Goal: Transaction & Acquisition: Purchase product/service

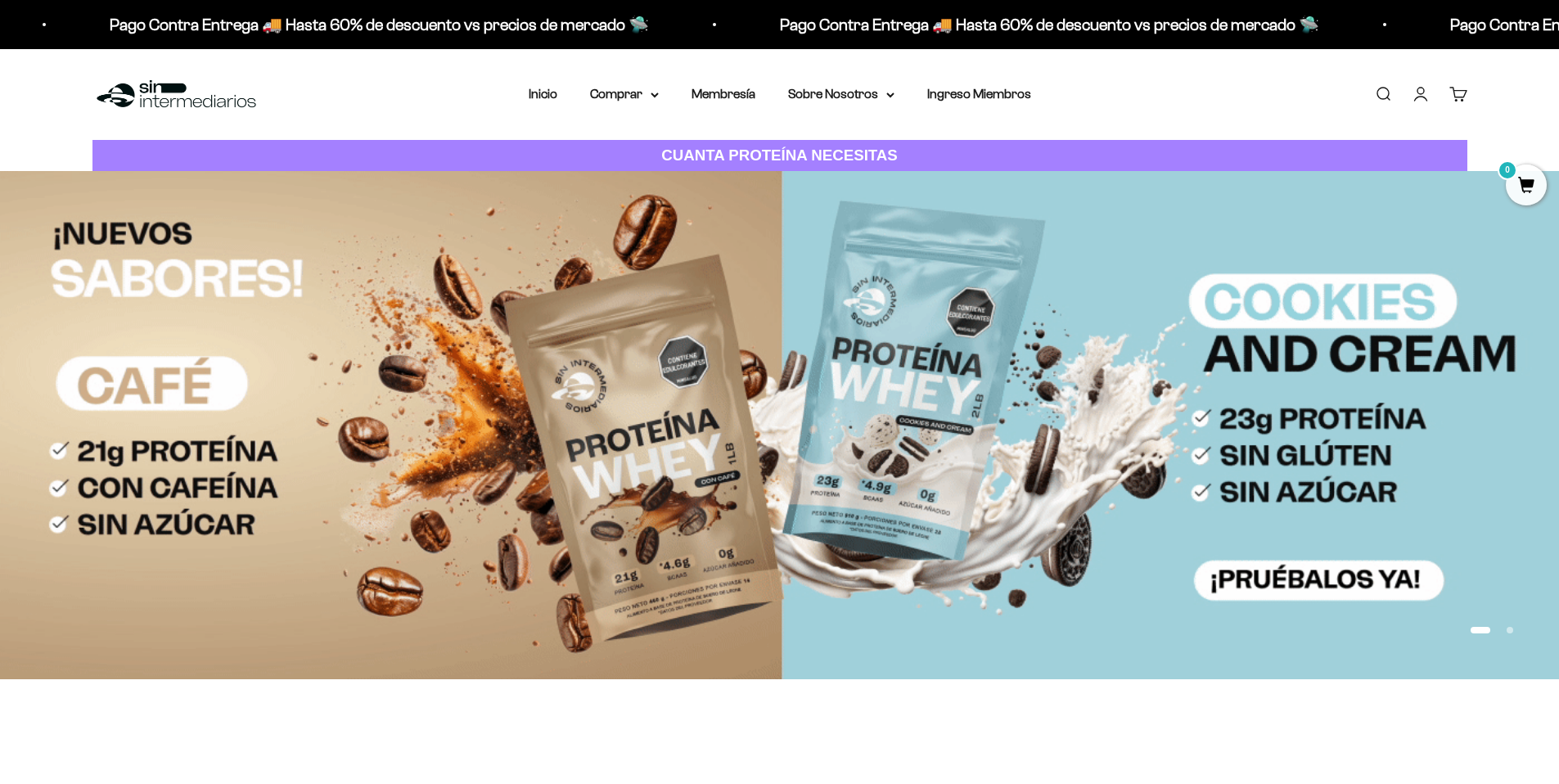
click at [1418, 93] on link "Iniciar sesión" at bounding box center [1421, 94] width 18 height 18
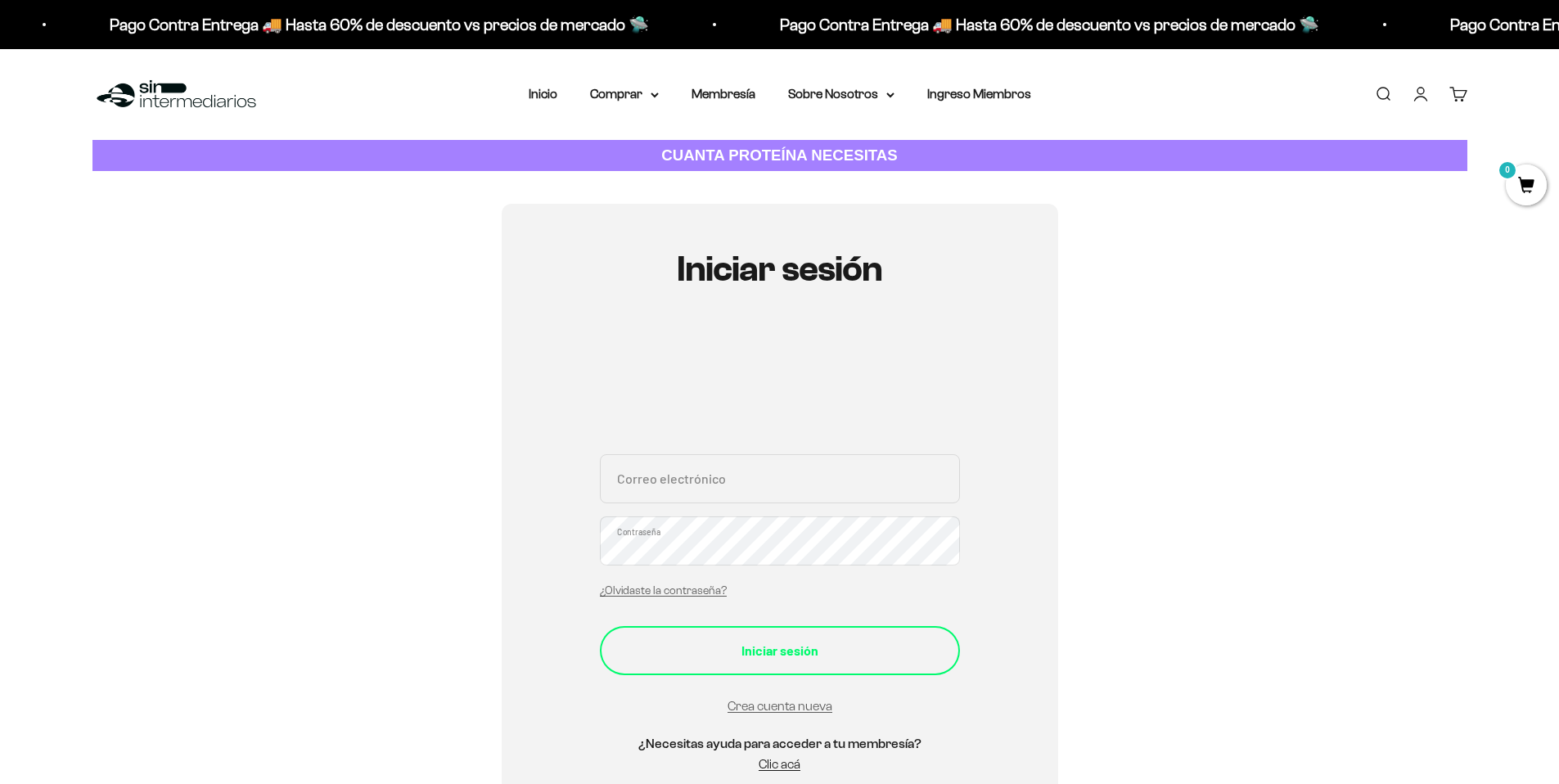
type input "[EMAIL_ADDRESS][DOMAIN_NAME]"
click at [757, 644] on div "Iniciar sesión" at bounding box center [780, 650] width 294 height 21
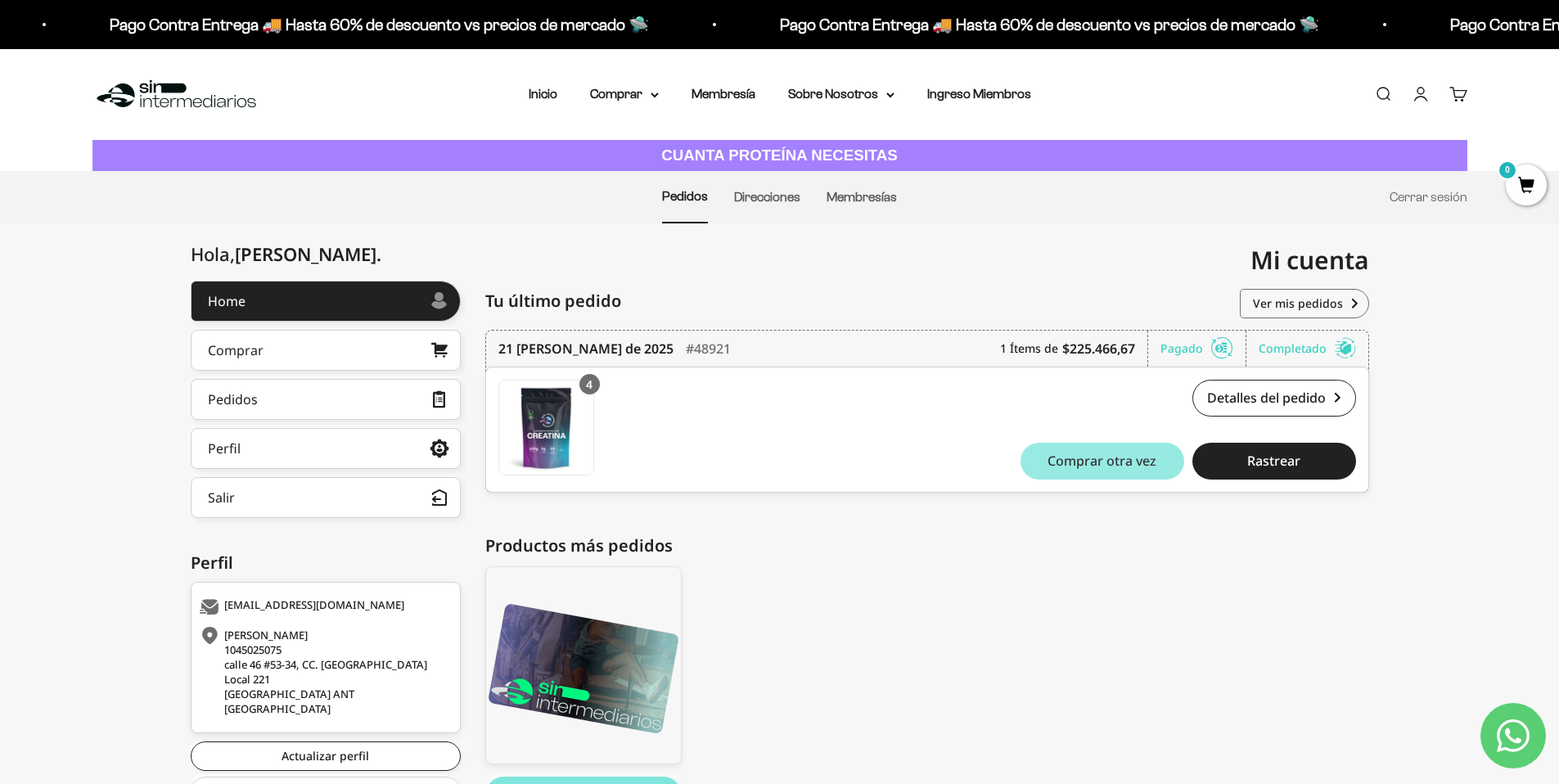
click at [1096, 467] on span "Comprar otra vez" at bounding box center [1102, 460] width 109 height 13
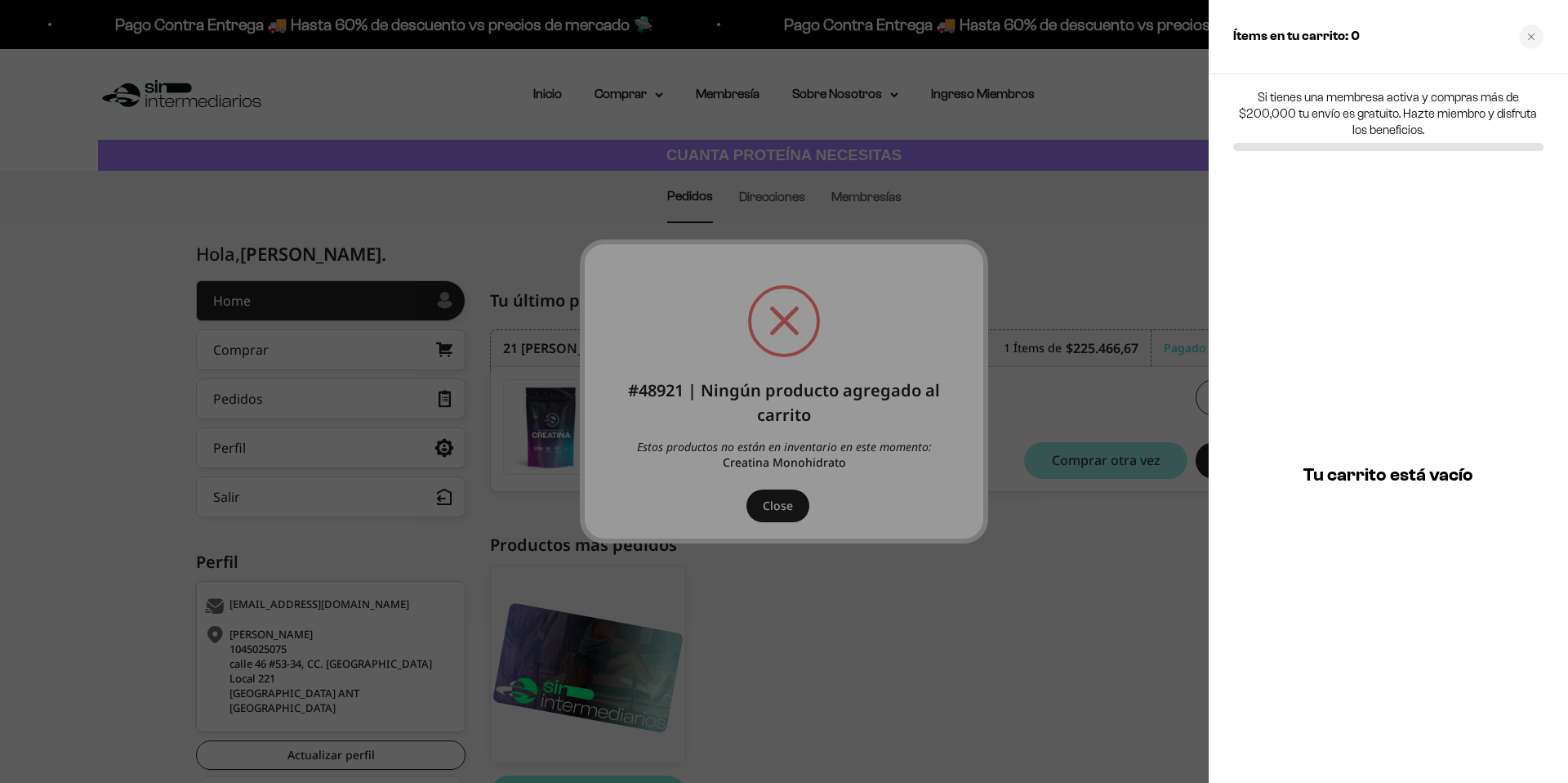
click at [777, 501] on div at bounding box center [784, 391] width 1568 height 783
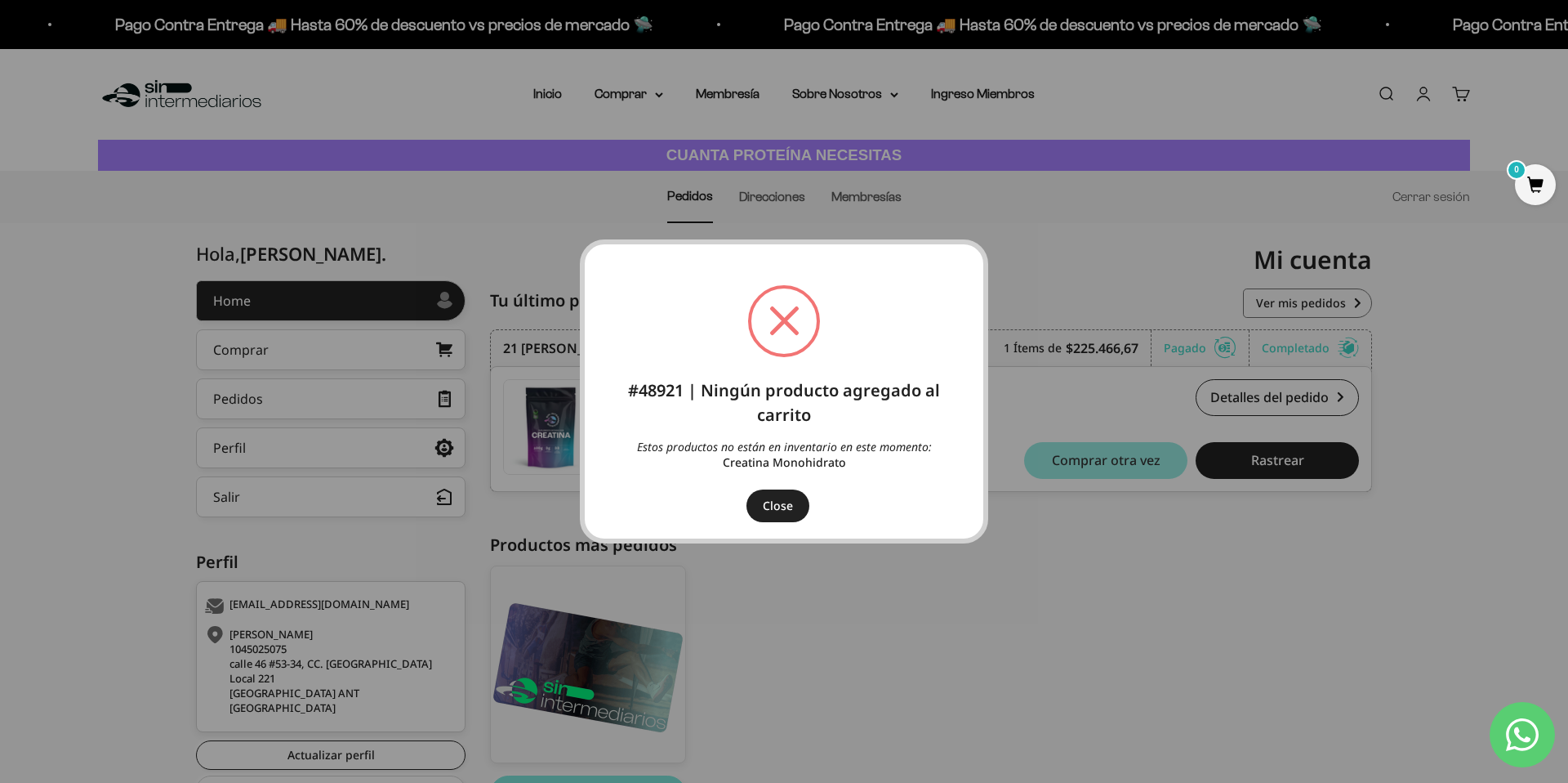
click at [774, 506] on button "Close" at bounding box center [777, 505] width 63 height 33
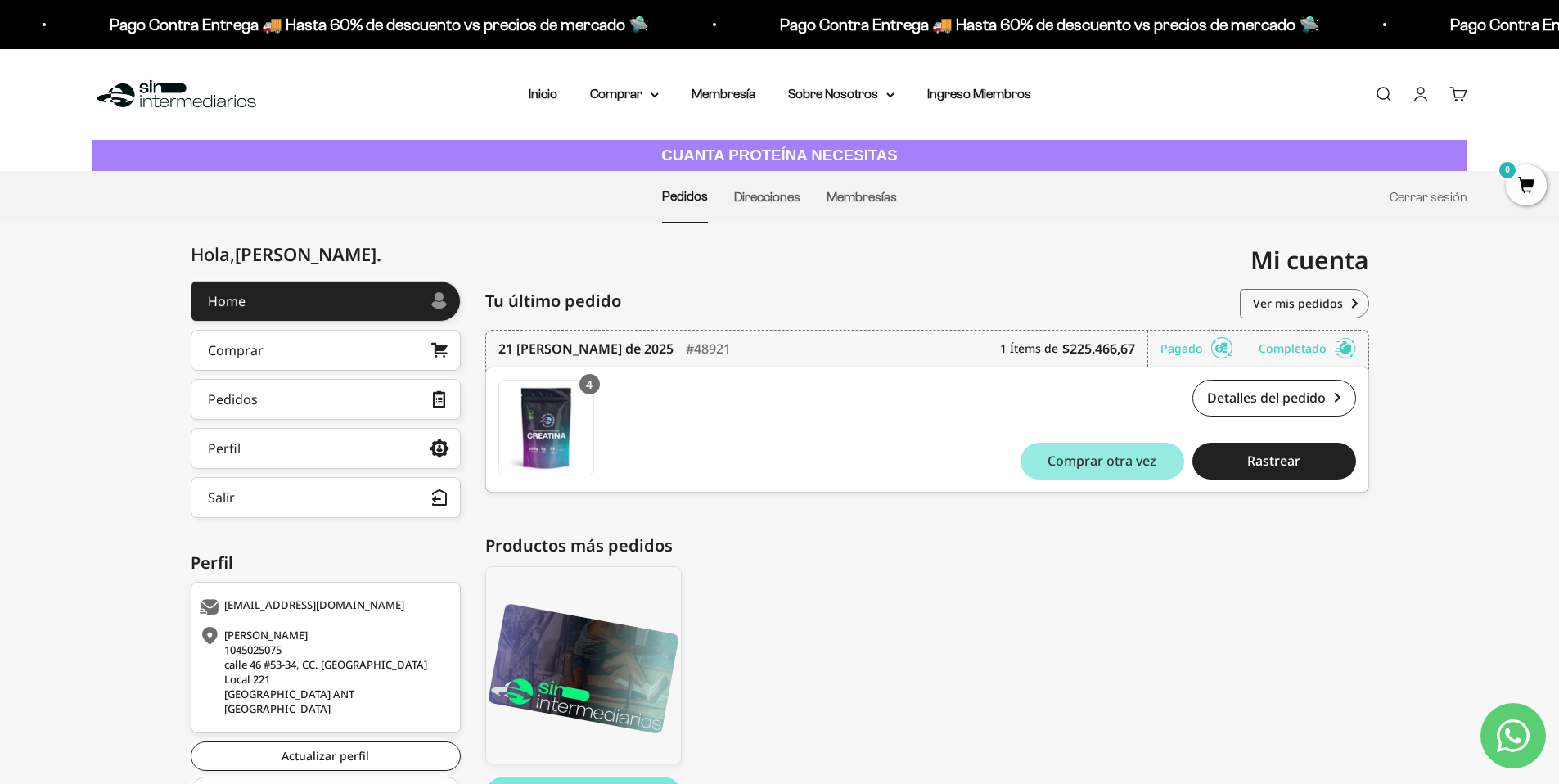
click at [1109, 461] on button "Comprar otra vez" at bounding box center [1102, 460] width 163 height 37
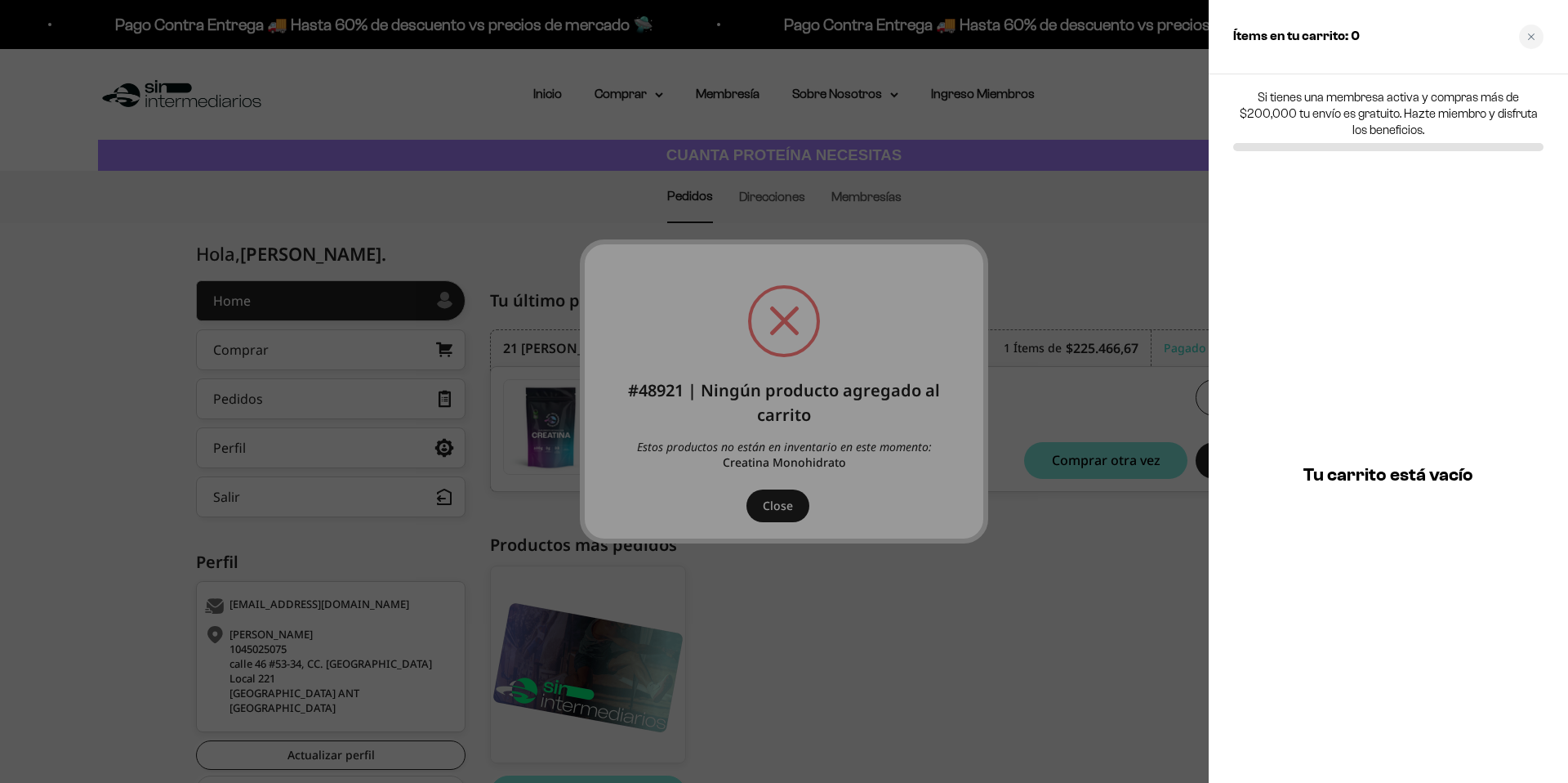
click at [793, 508] on div at bounding box center [784, 391] width 1568 height 783
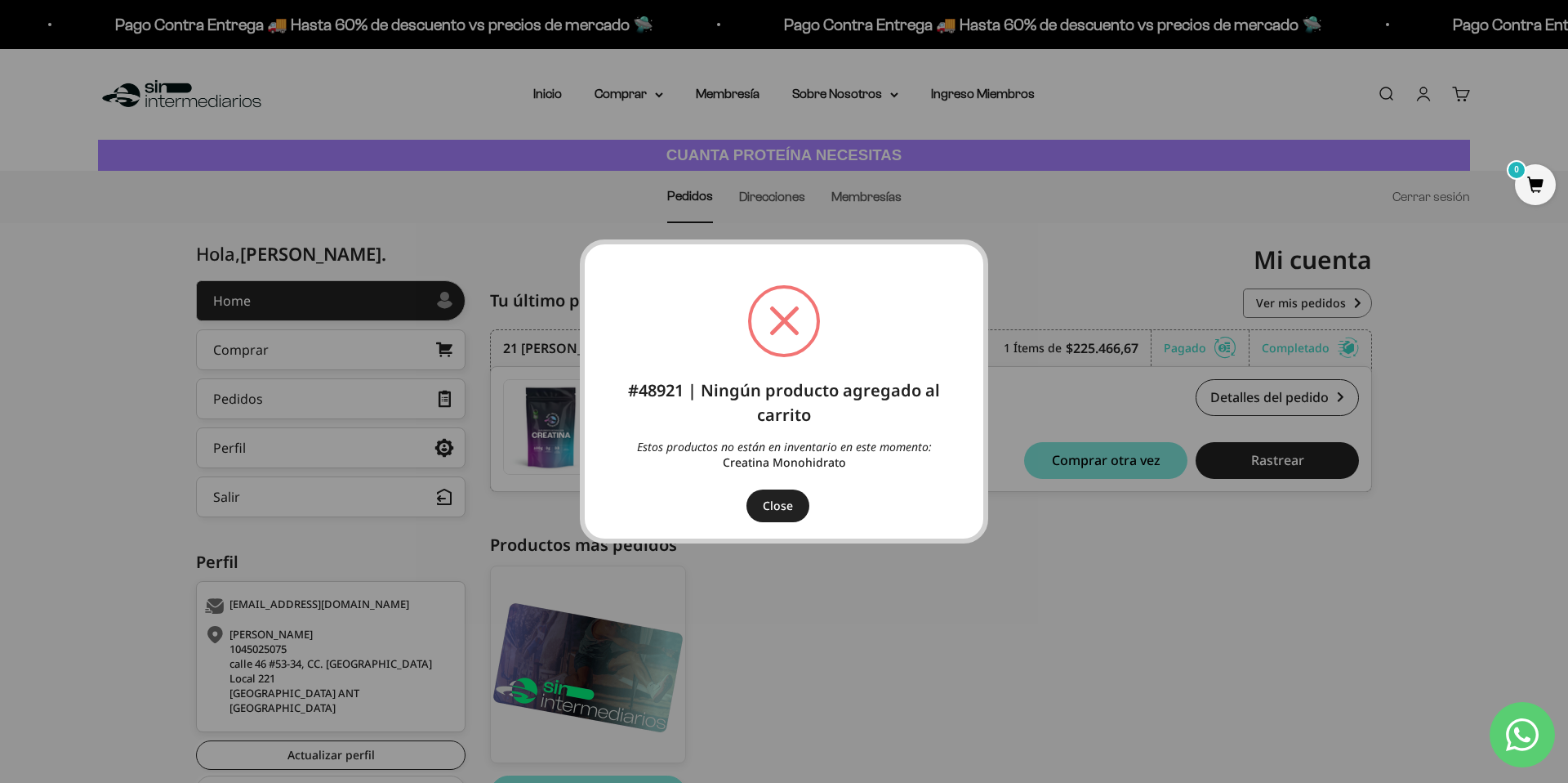
click at [772, 511] on button "Close" at bounding box center [777, 505] width 63 height 33
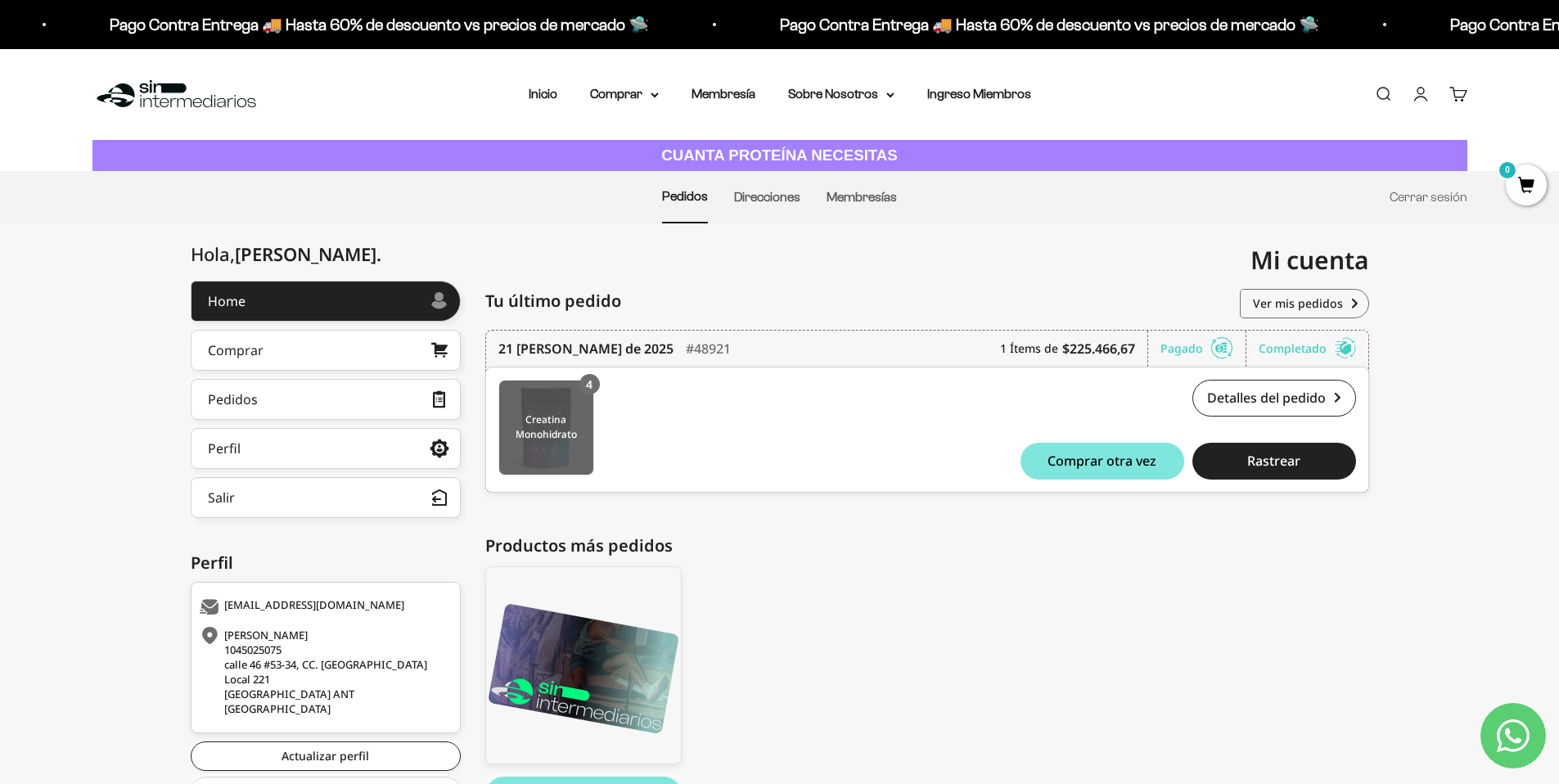
click at [559, 420] on img at bounding box center [545, 426] width 94 height 94
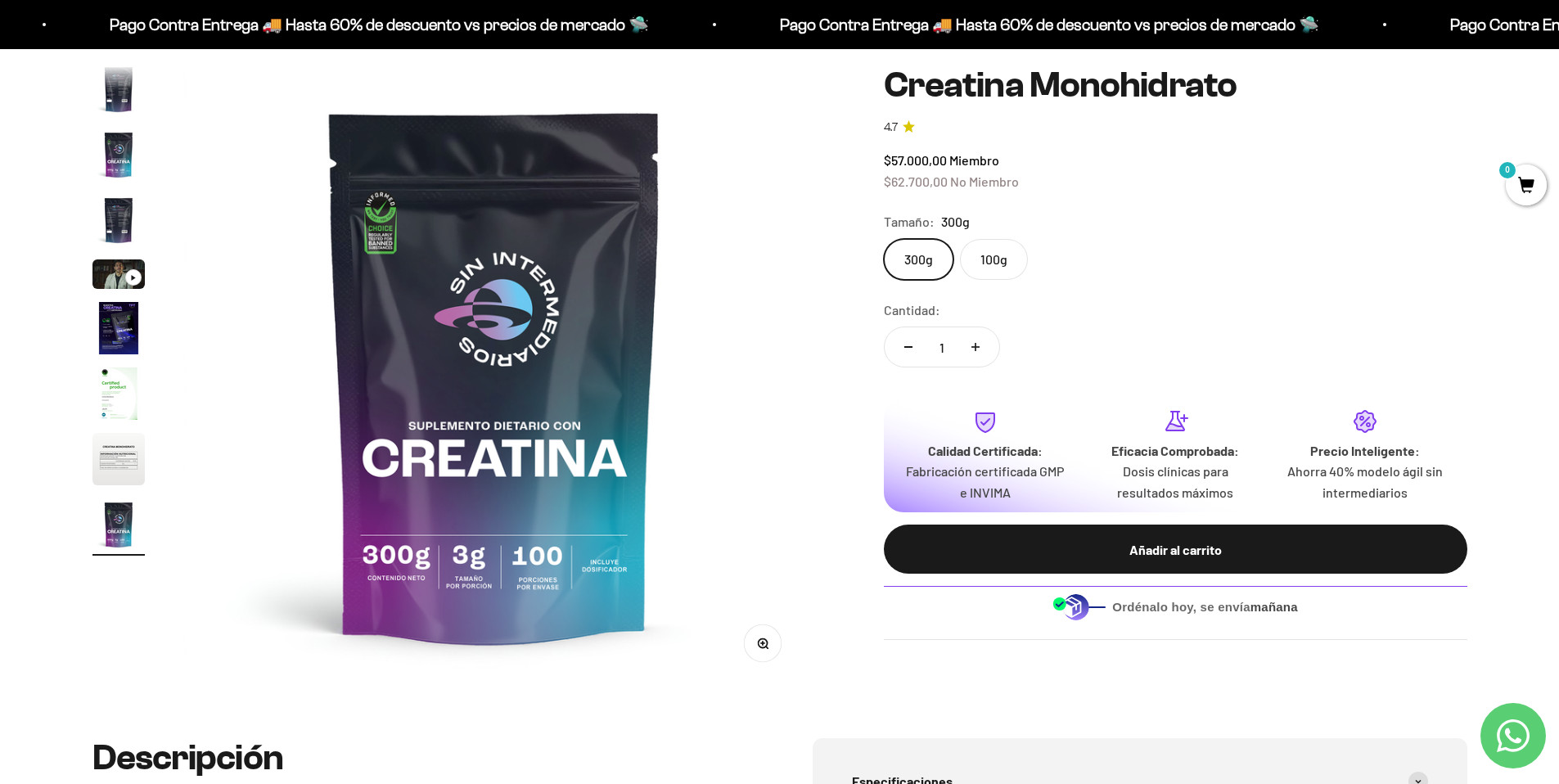
scroll to position [175, 0]
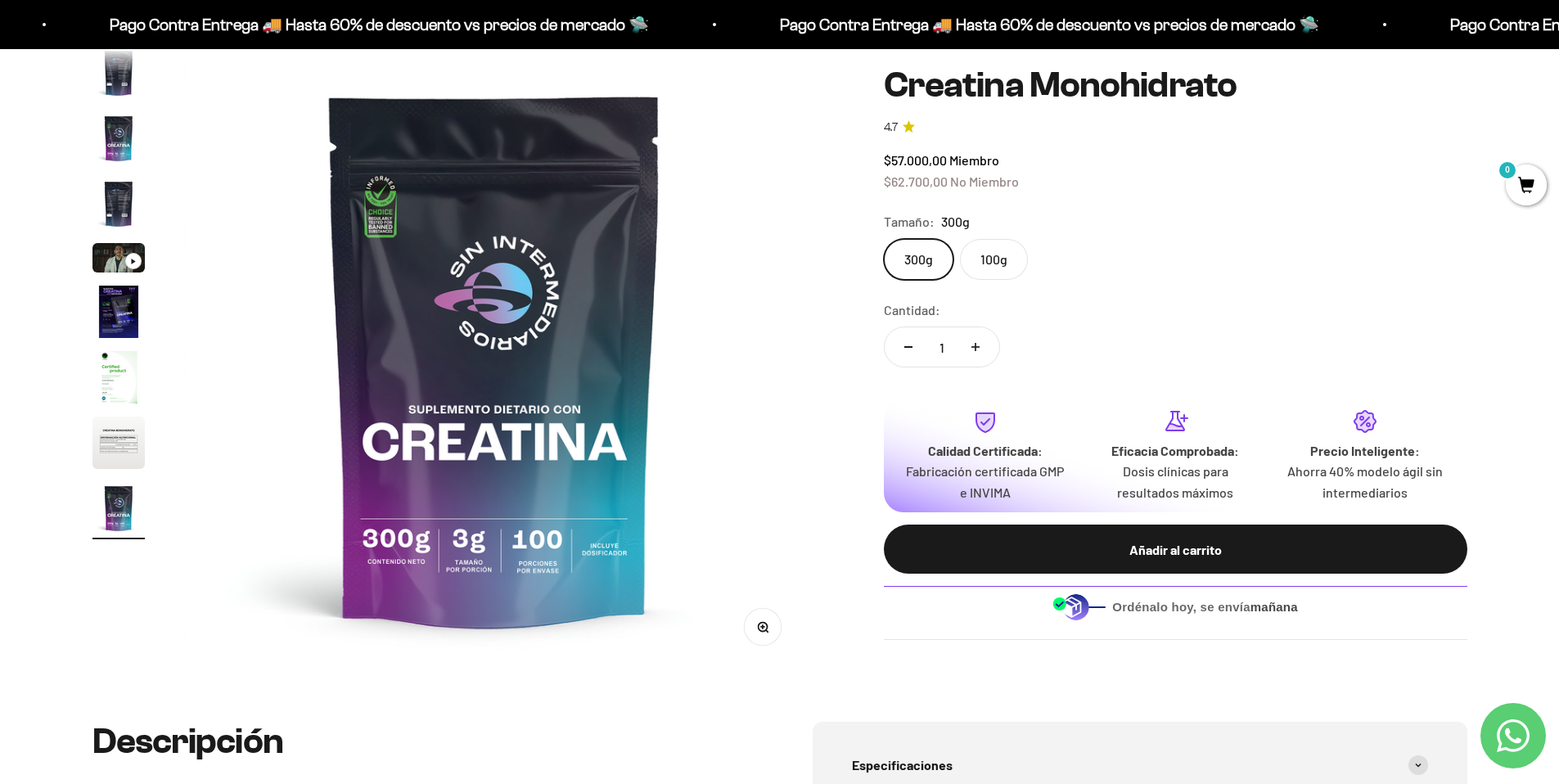
click at [980, 350] on button "Aumentar cantidad" at bounding box center [975, 347] width 47 height 39
type input "3"
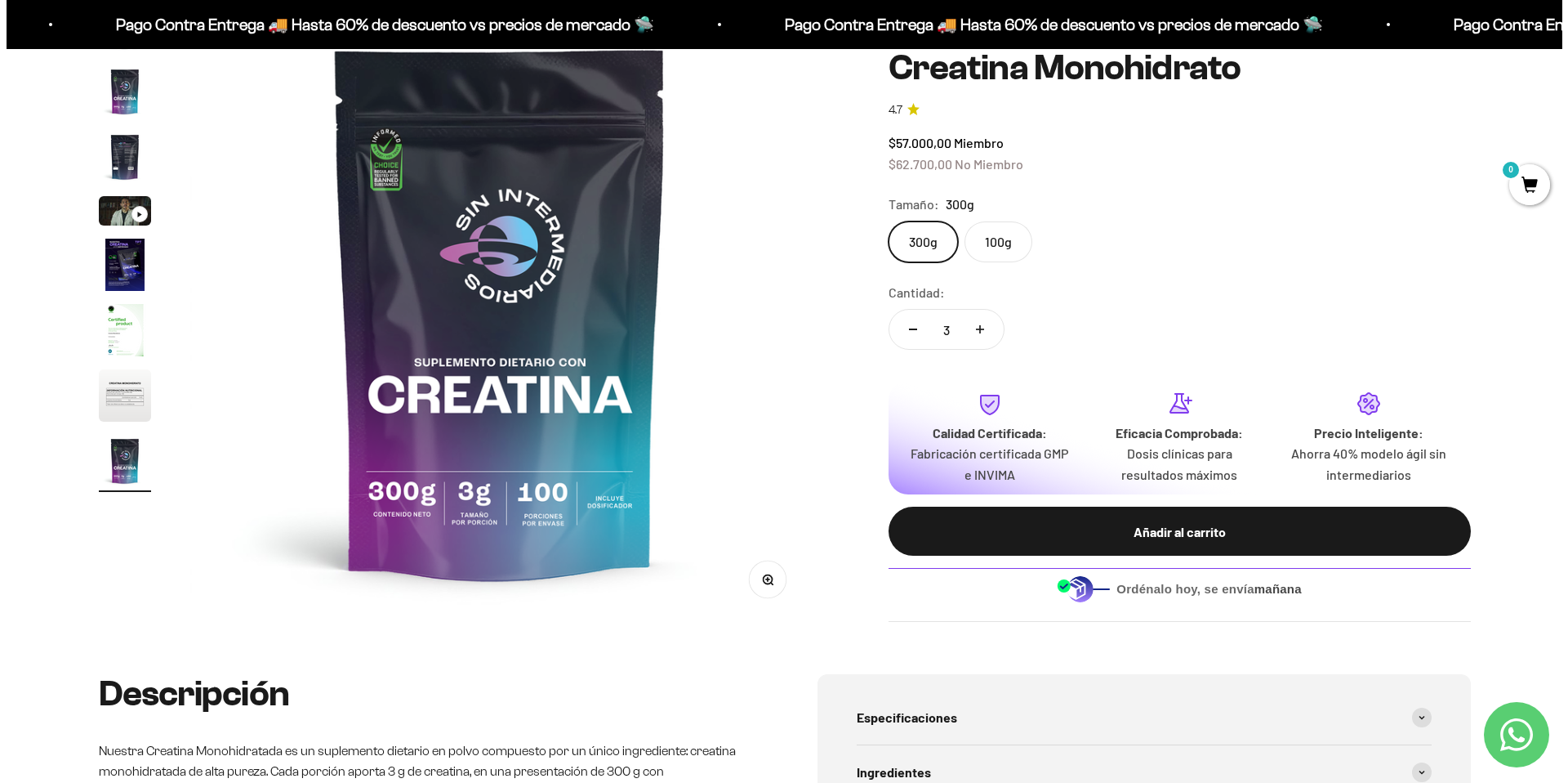
scroll to position [223, 0]
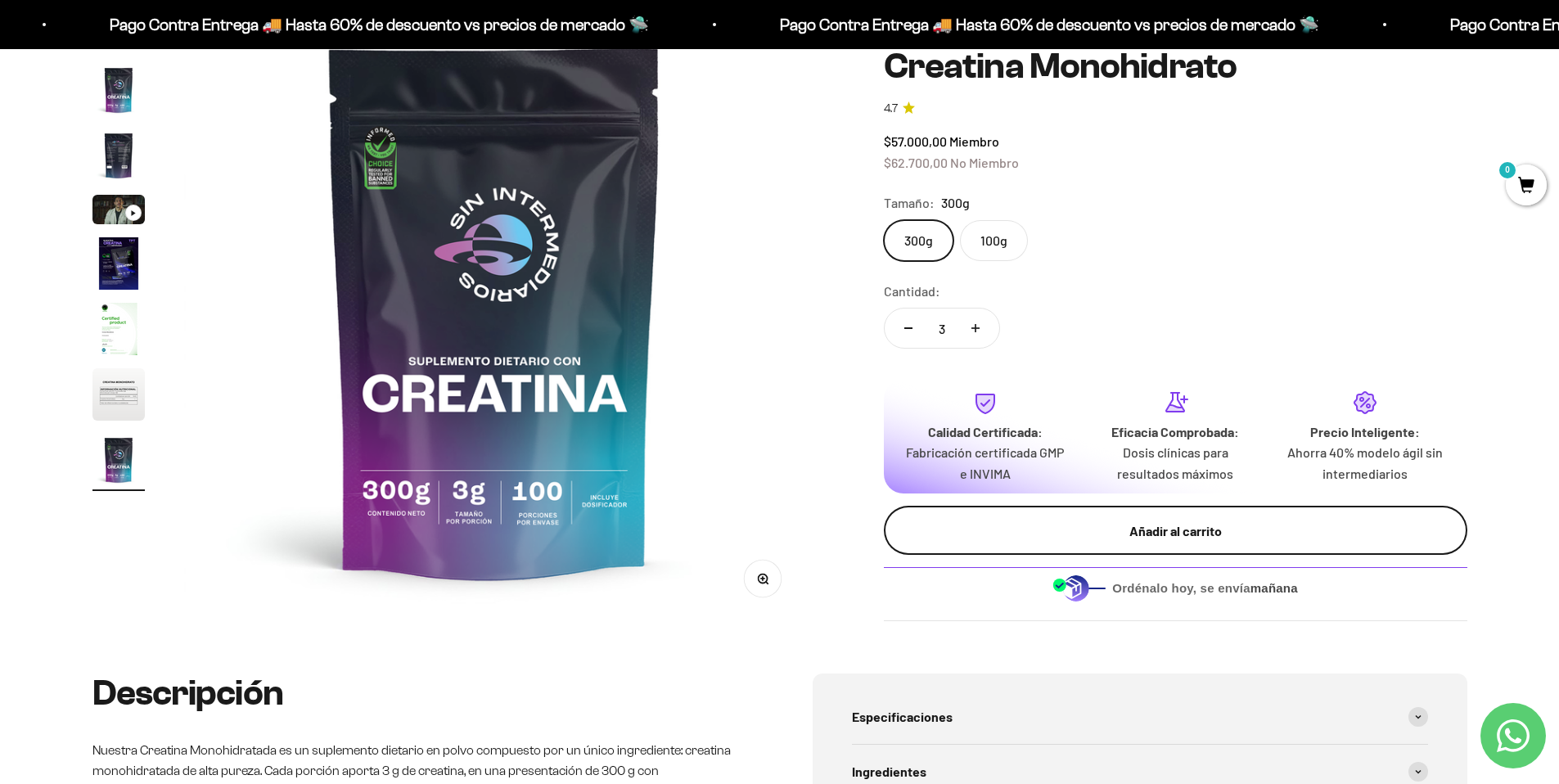
click at [1195, 523] on div "Añadir al carrito" at bounding box center [1175, 531] width 518 height 21
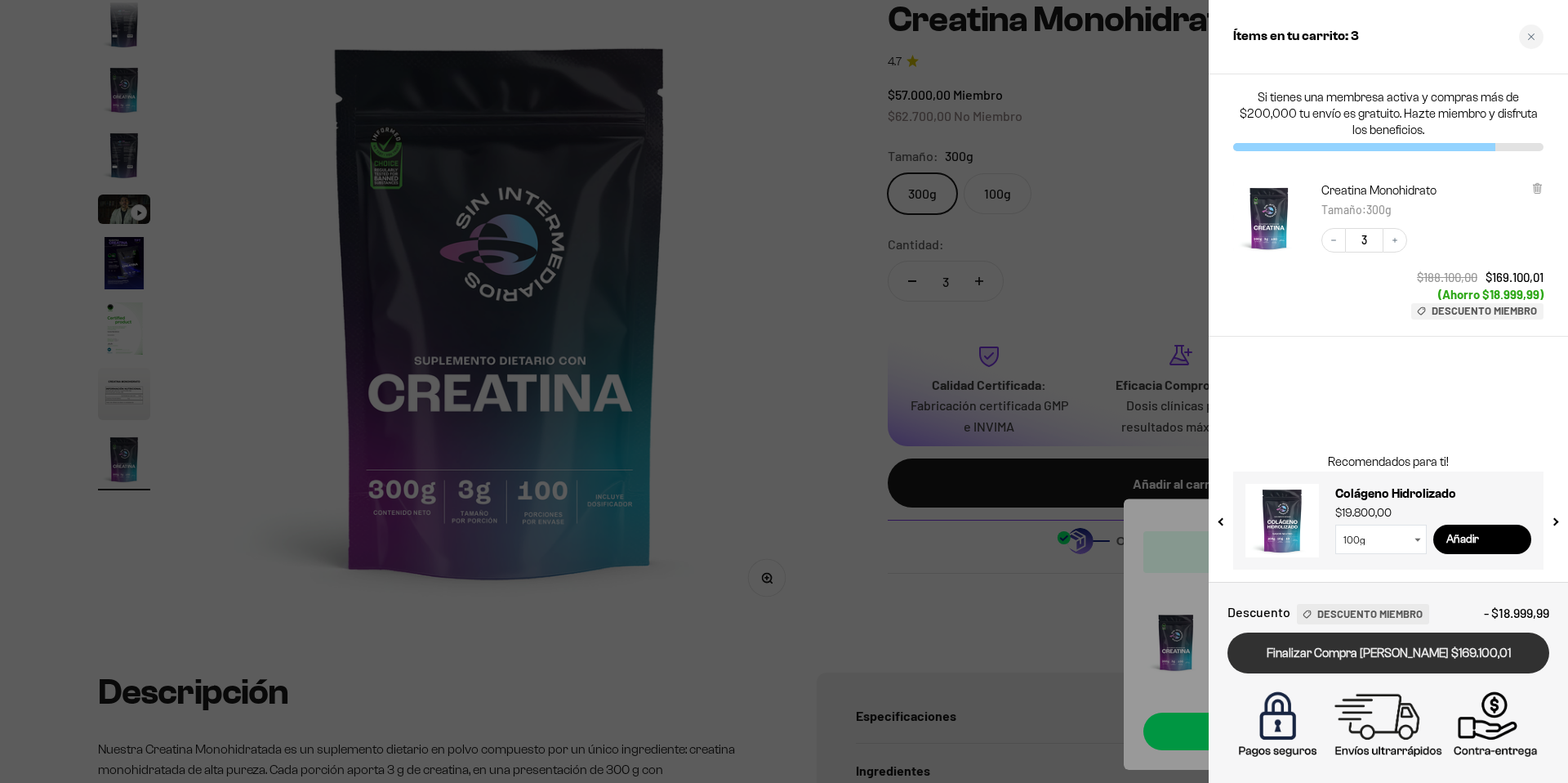
click at [1434, 654] on link "Finalizar Compra Segura $169.100,01" at bounding box center [1388, 653] width 321 height 42
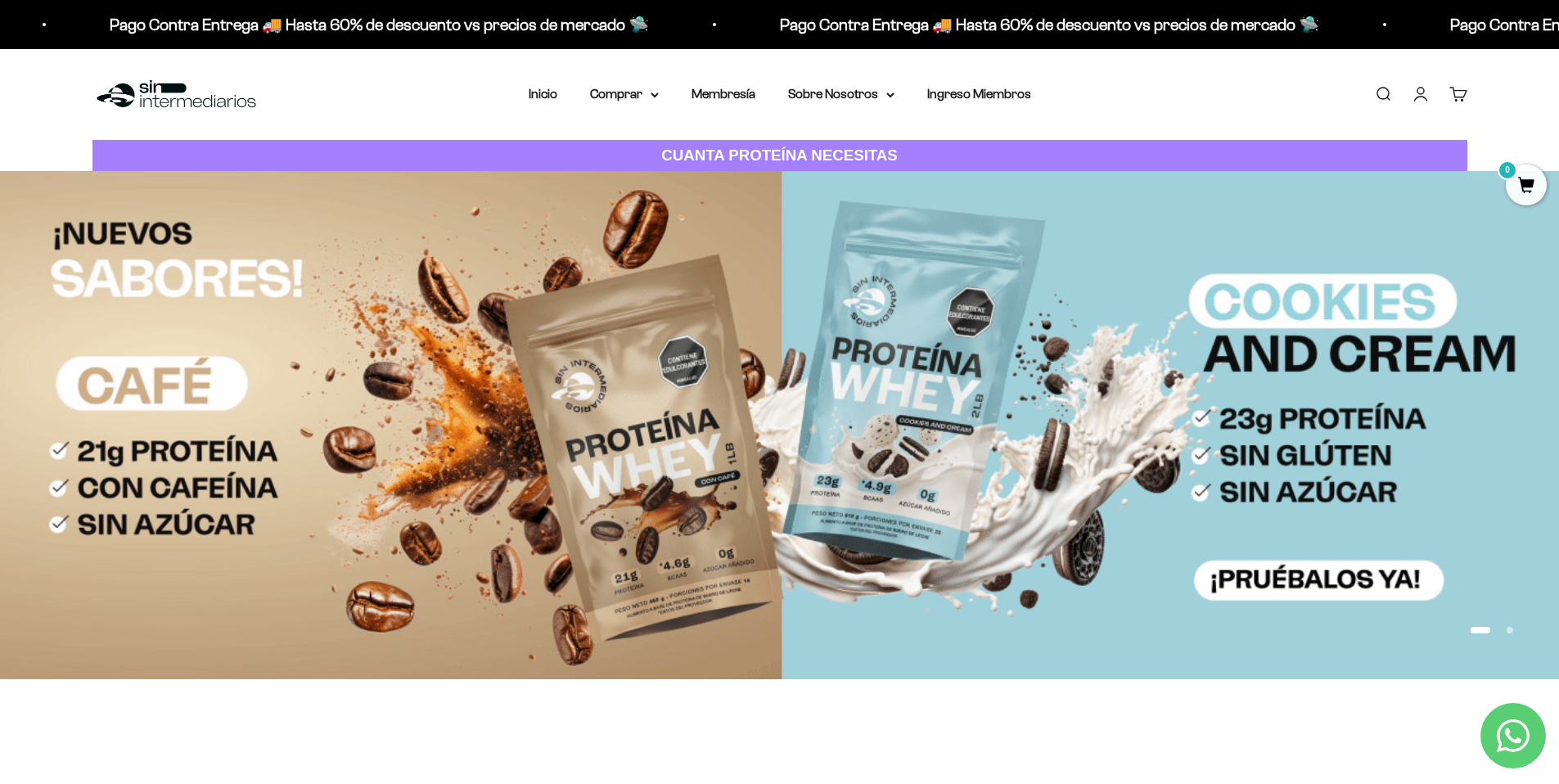
click at [1424, 95] on link "Cuenta" at bounding box center [1421, 94] width 18 height 18
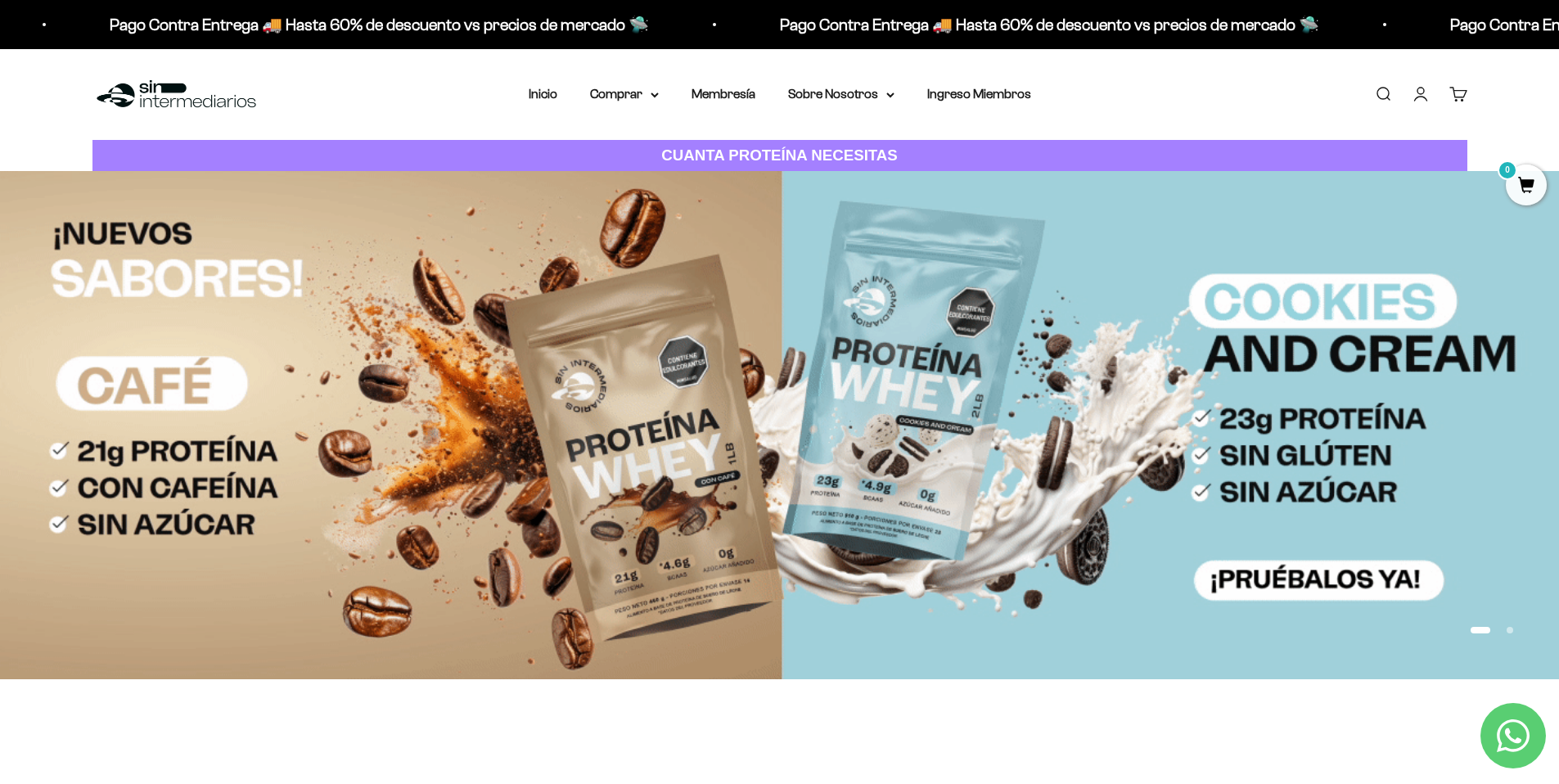
click at [1423, 94] on link "Cuenta" at bounding box center [1421, 94] width 18 height 18
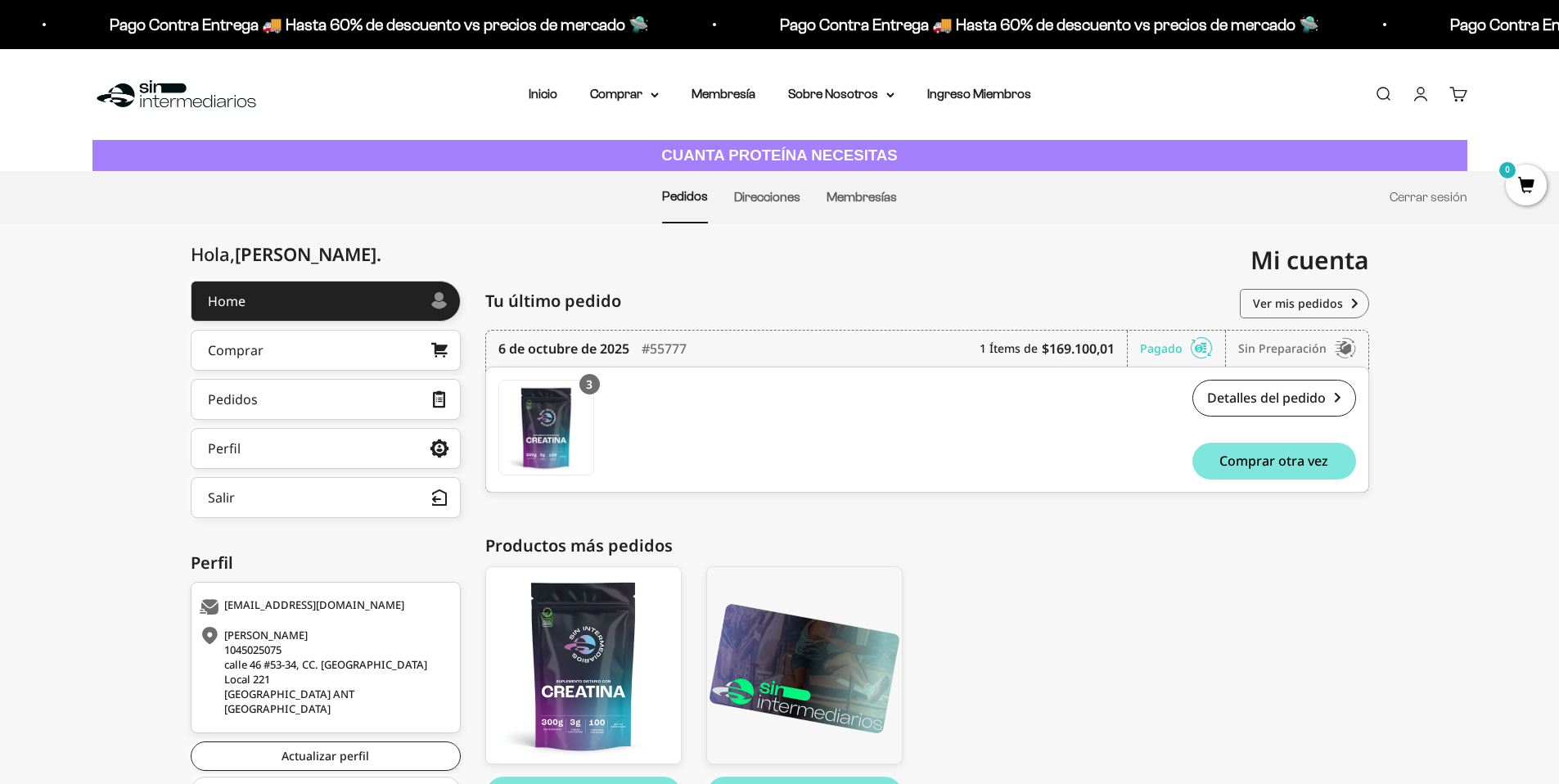
click at [1419, 103] on link "Cuenta" at bounding box center [1421, 94] width 18 height 18
